Goal: Find specific page/section: Find specific page/section

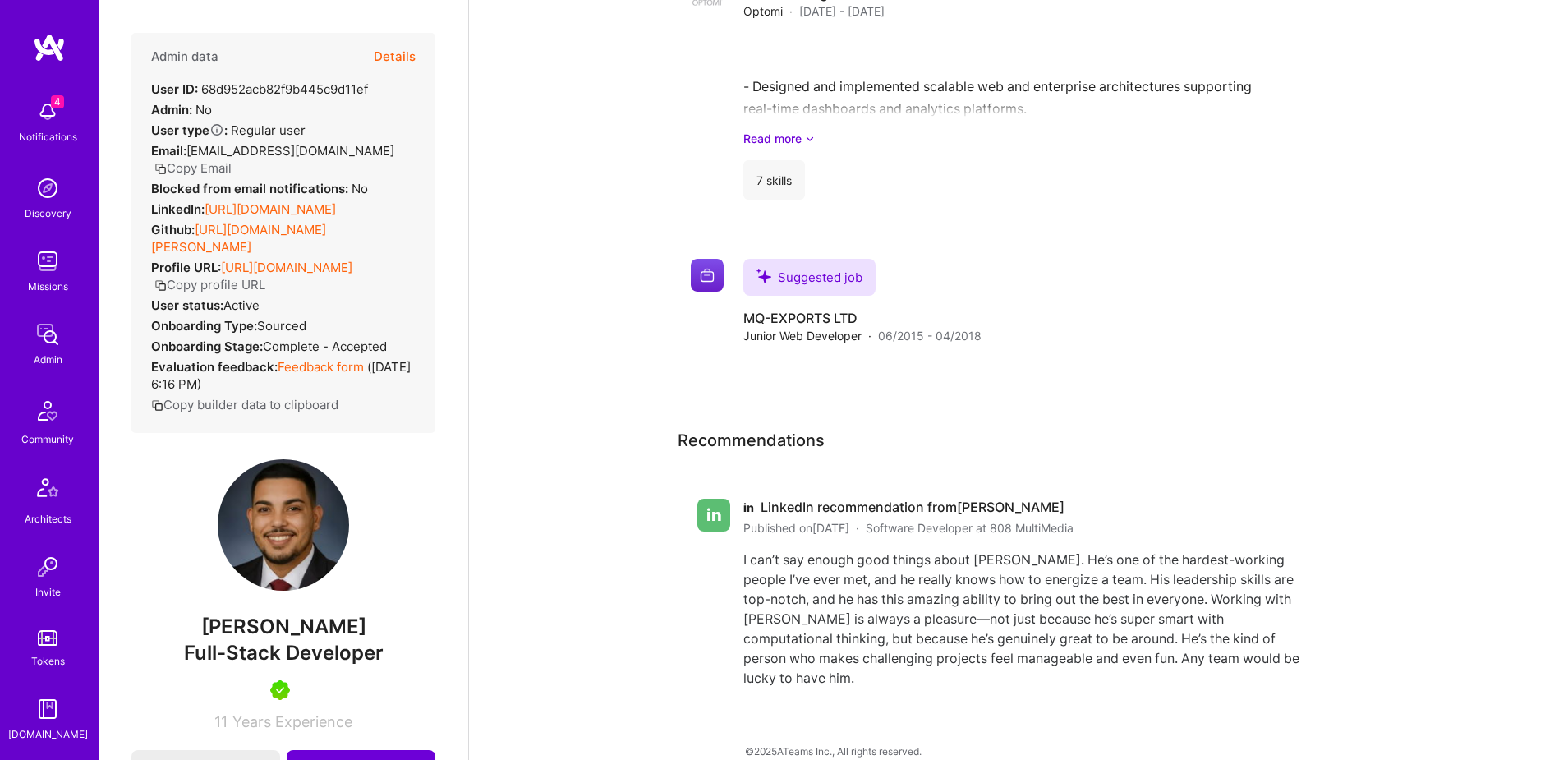
scroll to position [289, 0]
click at [48, 577] on img at bounding box center [47, 564] width 33 height 33
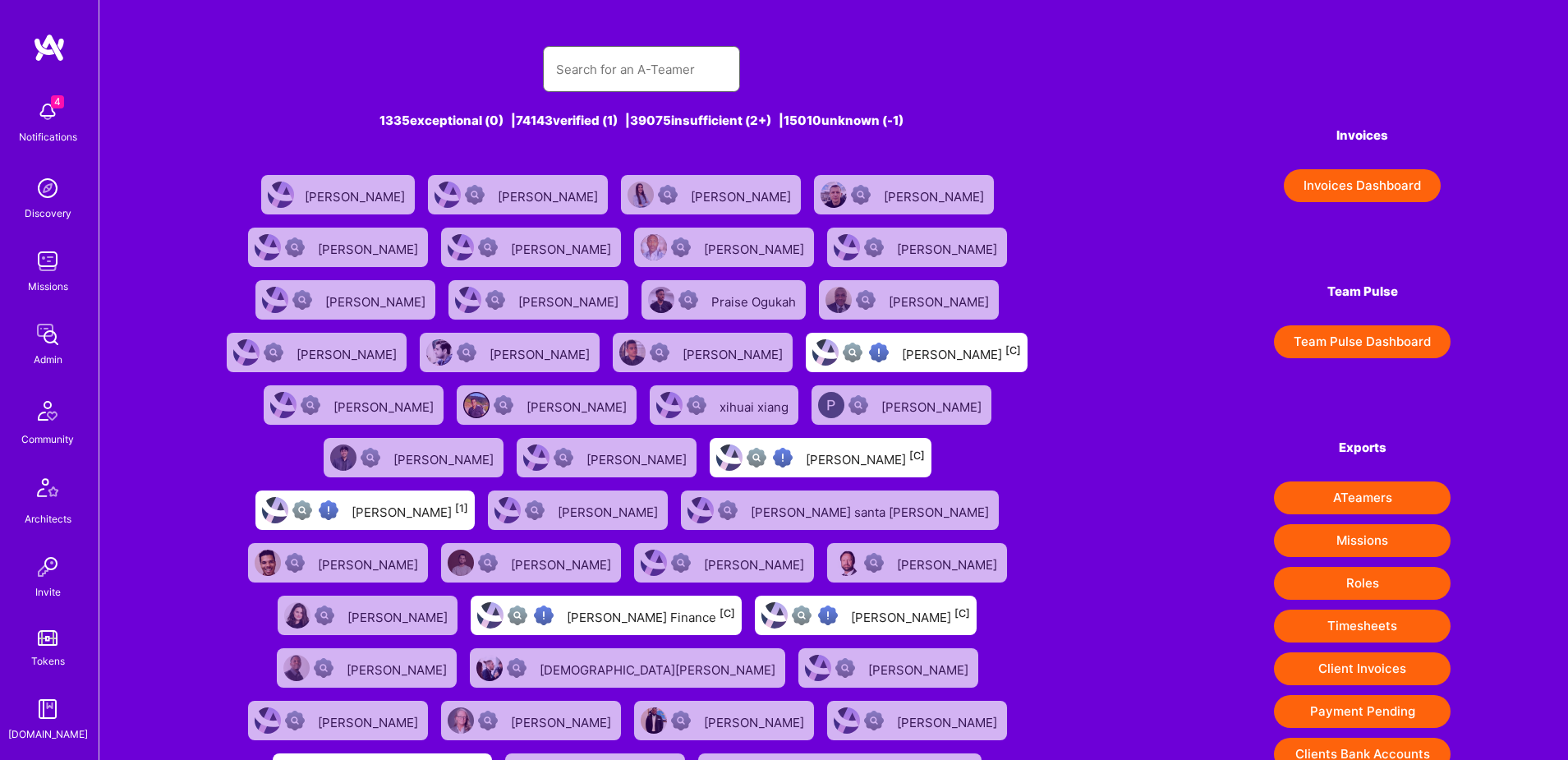
click at [601, 76] on input "text" at bounding box center [641, 69] width 171 height 42
paste input "[EMAIL_ADDRESS][DOMAIN_NAME]"
type input "[EMAIL_ADDRESS][DOMAIN_NAME]"
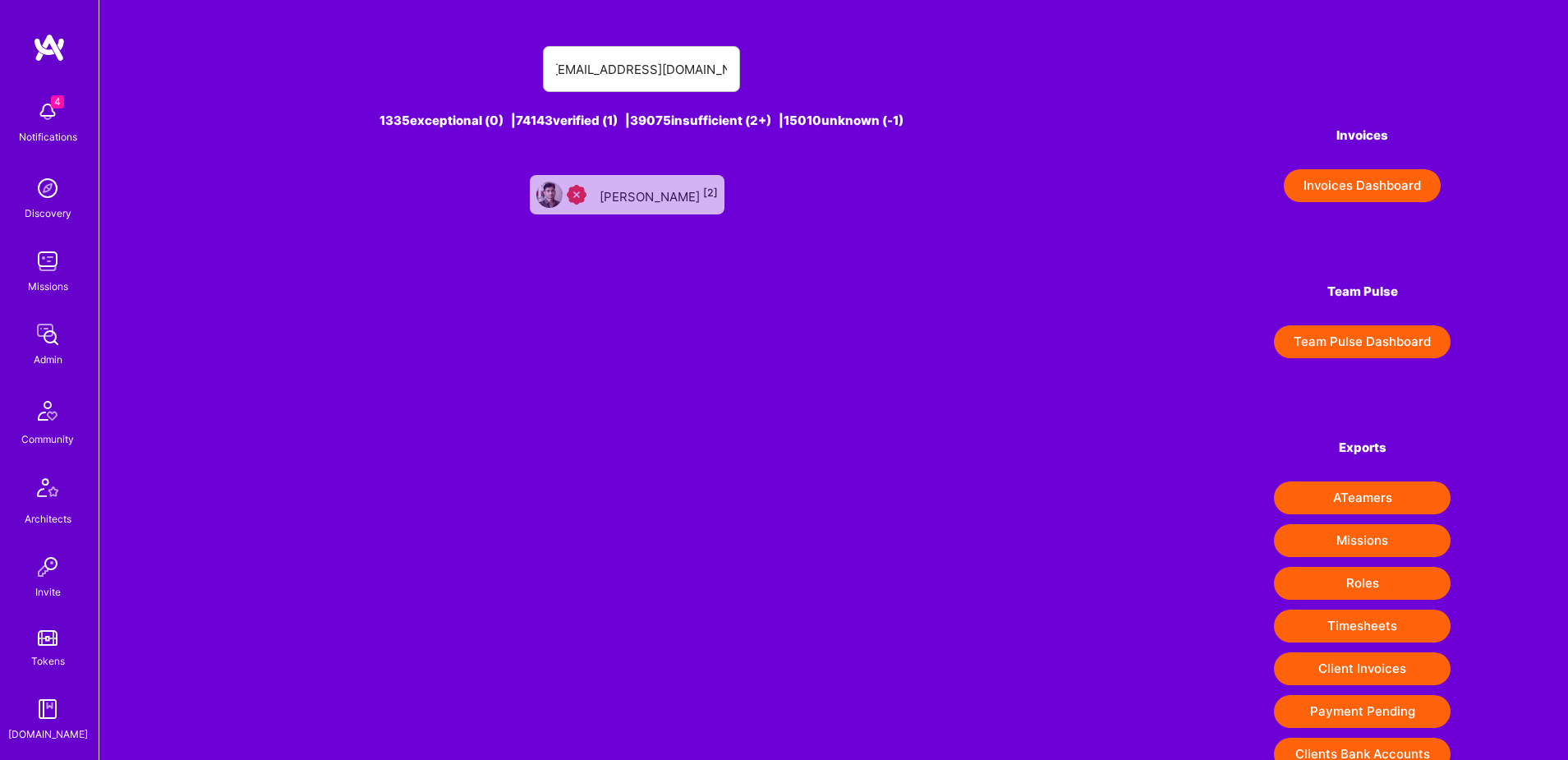
click at [636, 197] on div "[PERSON_NAME] [2]" at bounding box center [658, 194] width 118 height 21
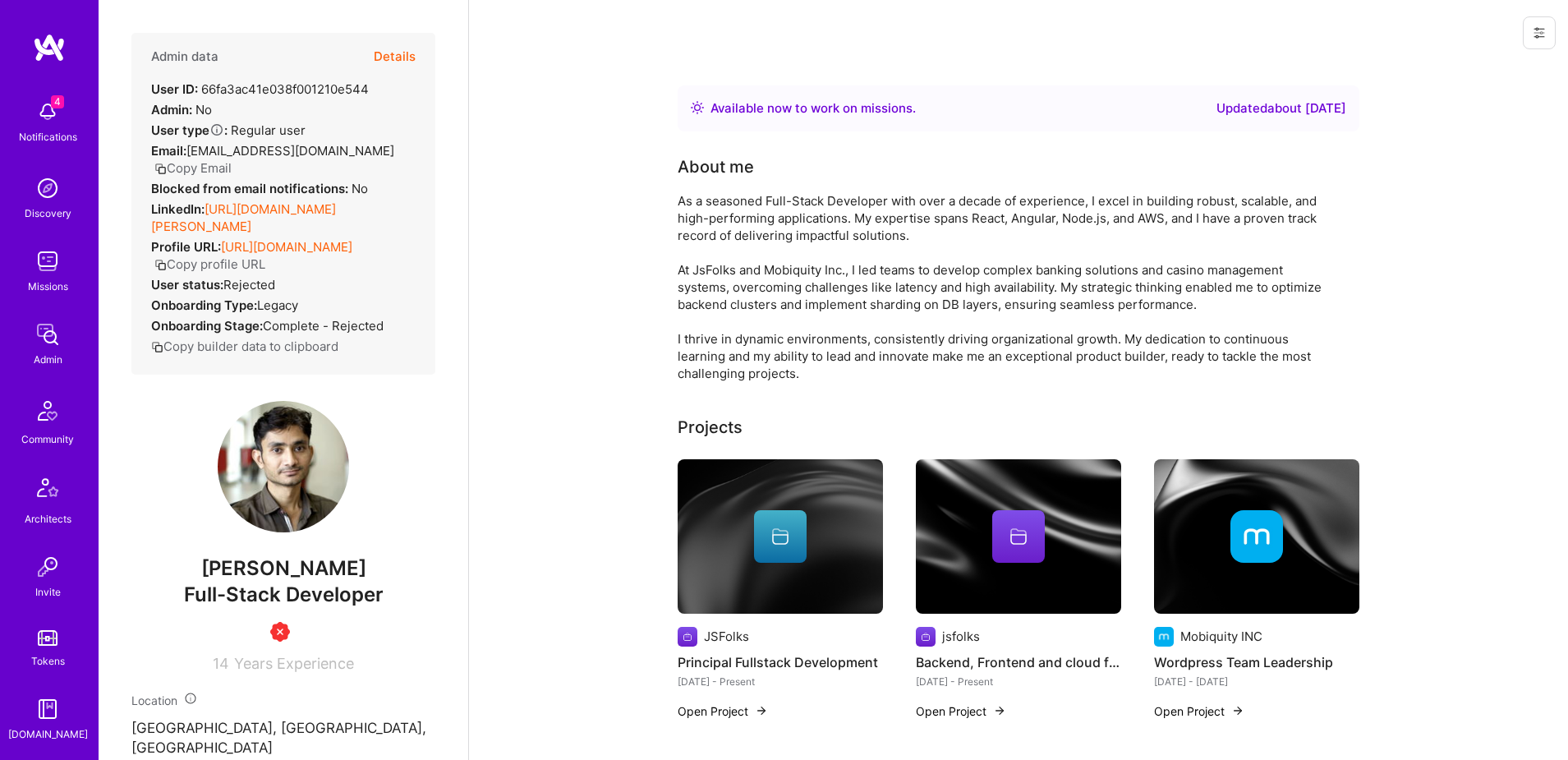
click at [273, 209] on link "[URL][DOMAIN_NAME][PERSON_NAME]" at bounding box center [243, 217] width 185 height 33
drag, startPoint x: 201, startPoint y: 227, endPoint x: 209, endPoint y: 207, distance: 21.5
click at [209, 207] on div "LinkedIn: [URL][DOMAIN_NAME][PERSON_NAME]" at bounding box center [283, 217] width 265 height 35
